Goal: Task Accomplishment & Management: Manage account settings

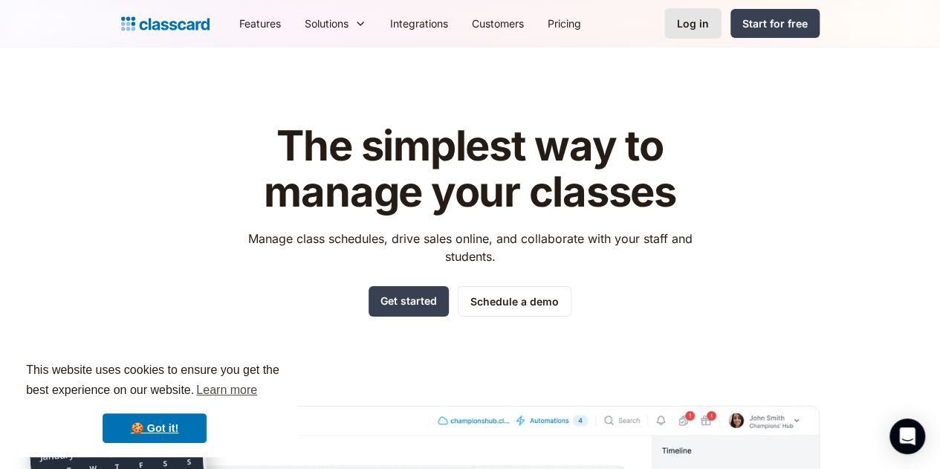
click at [709, 25] on div "Log in" at bounding box center [693, 24] width 32 height 16
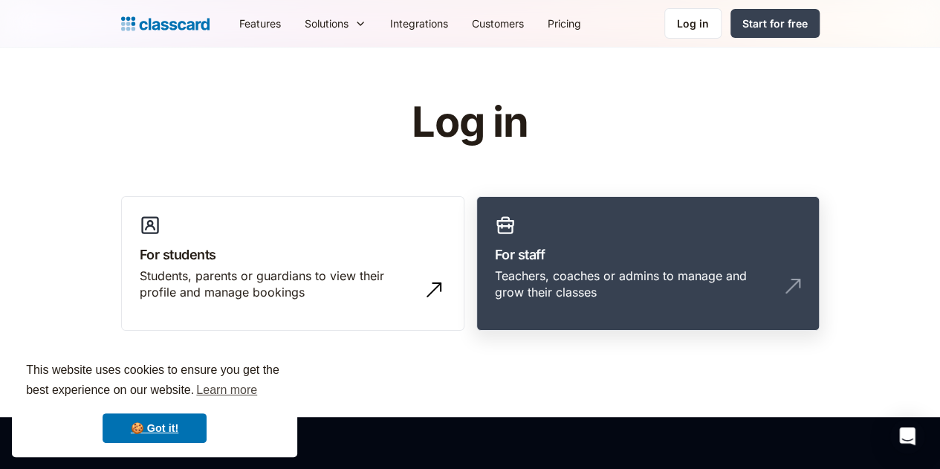
click at [568, 280] on div "Teachers, coaches or admins to manage and grow their classes" at bounding box center [633, 284] width 277 height 33
